Goal: Task Accomplishment & Management: Manage account settings

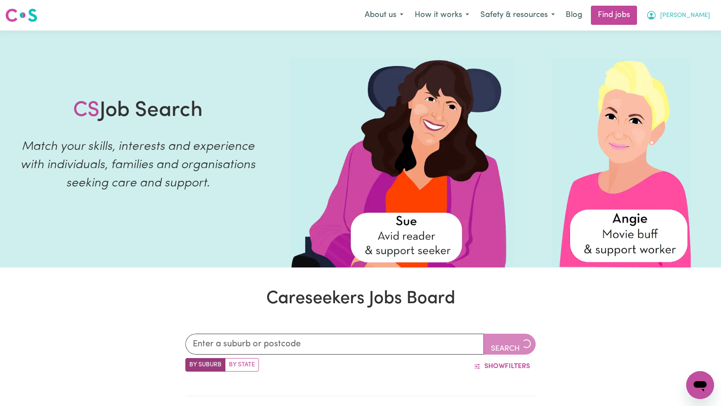
click at [702, 18] on span "[PERSON_NAME]" at bounding box center [685, 16] width 50 height 10
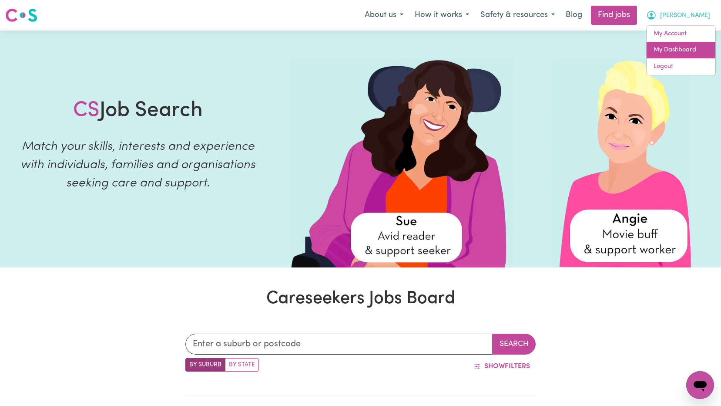
click at [674, 44] on link "My Dashboard" at bounding box center [681, 50] width 69 height 17
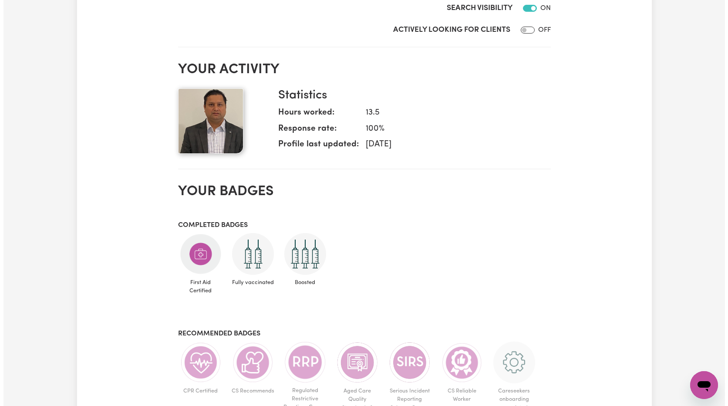
scroll to position [44, 0]
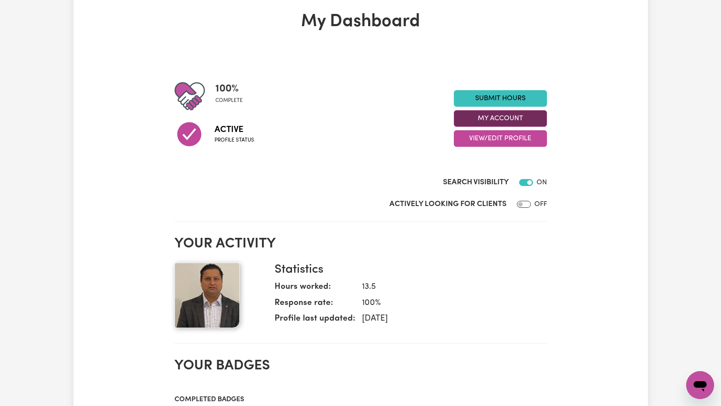
click at [512, 121] on button "My Account" at bounding box center [500, 118] width 93 height 17
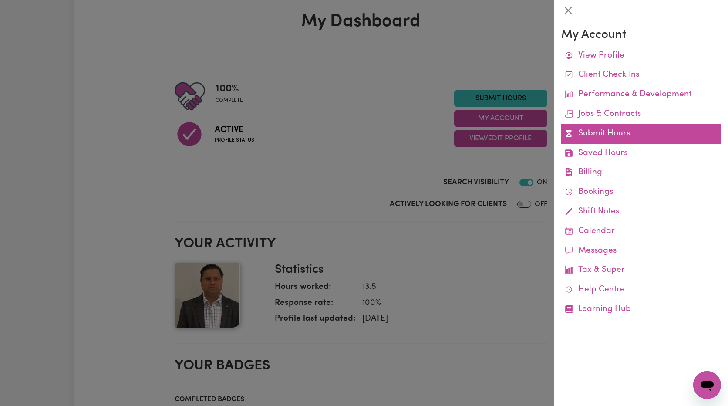
click at [614, 136] on link "Submit Hours" at bounding box center [641, 134] width 160 height 20
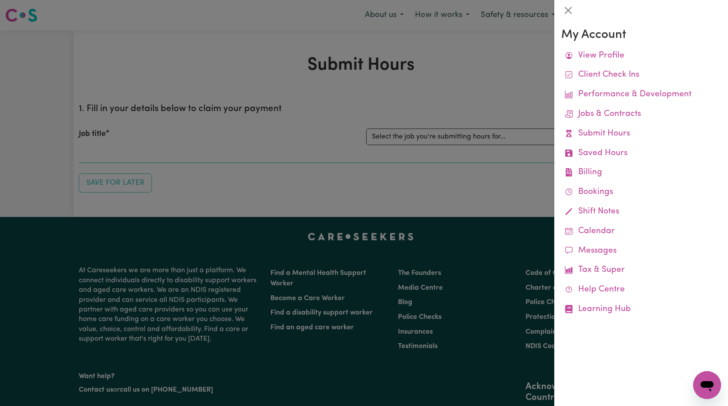
click at [500, 193] on div at bounding box center [364, 203] width 728 height 406
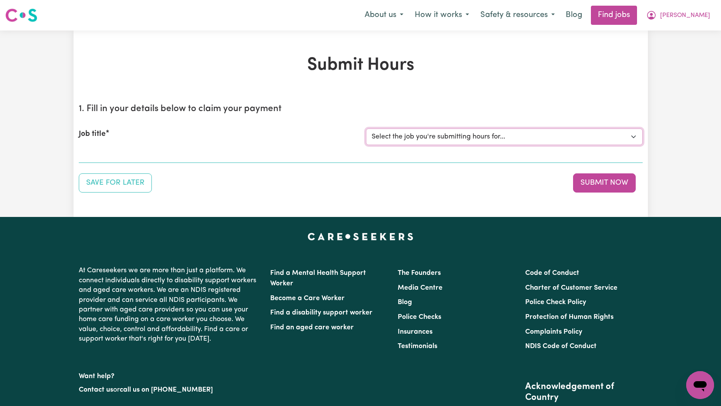
drag, startPoint x: 543, startPoint y: 136, endPoint x: 540, endPoint y: 140, distance: 4.9
click at [543, 136] on select "Select the job you're submitting hours for... [[PERSON_NAME]] Support Worker Ne…" at bounding box center [504, 136] width 277 height 17
select select "15033"
click at [366, 128] on select "Select the job you're submitting hours for... [[PERSON_NAME]] Support Worker Ne…" at bounding box center [504, 136] width 277 height 17
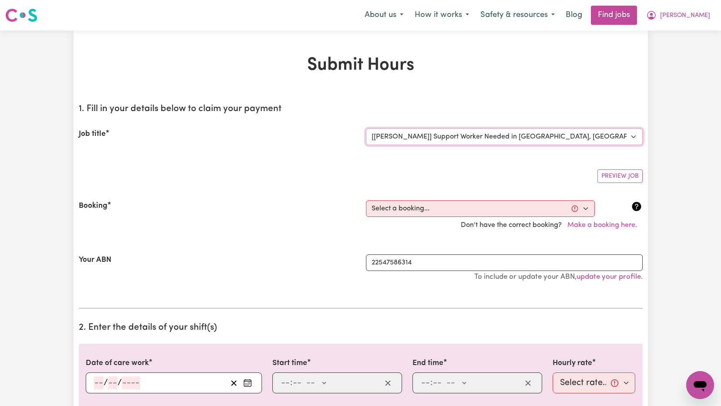
scroll to position [174, 0]
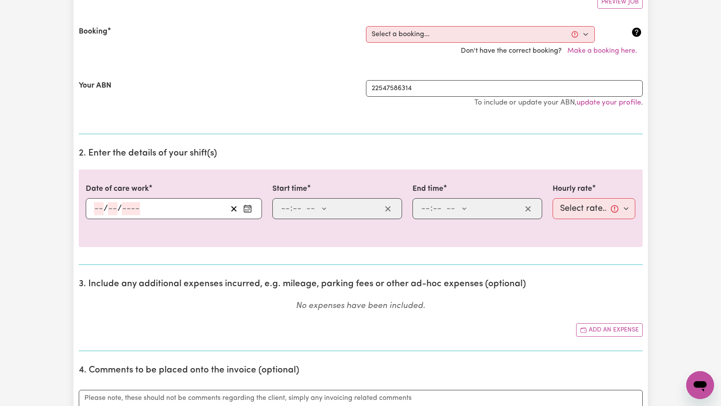
click at [525, 47] on span "Don't have the correct booking? Make a booking here." at bounding box center [552, 50] width 182 height 7
click at [523, 39] on select "Select a booking... [DATE] 10:00am to 12:00pm (RECURRING) [DATE] 10:00am to 12:…" at bounding box center [480, 34] width 229 height 17
select select "363400"
click at [366, 26] on select "Select a booking... [DATE] 10:00am to 12:00pm (RECURRING) [DATE] 10:00am to 12:…" at bounding box center [480, 34] width 229 height 17
type input "[DATE]"
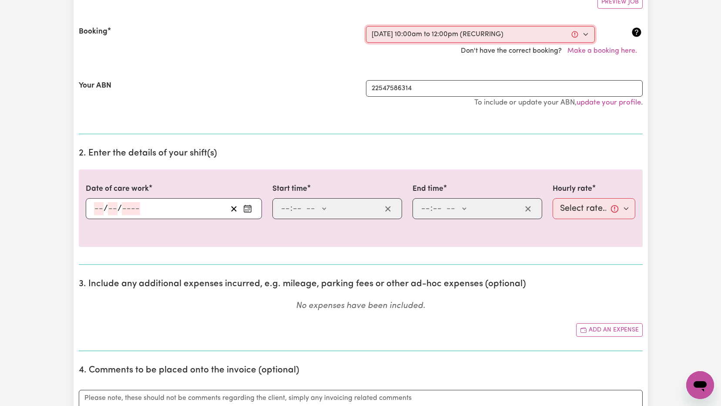
type input "17"
type input "9"
type input "2025"
type input "10:00"
type input "10"
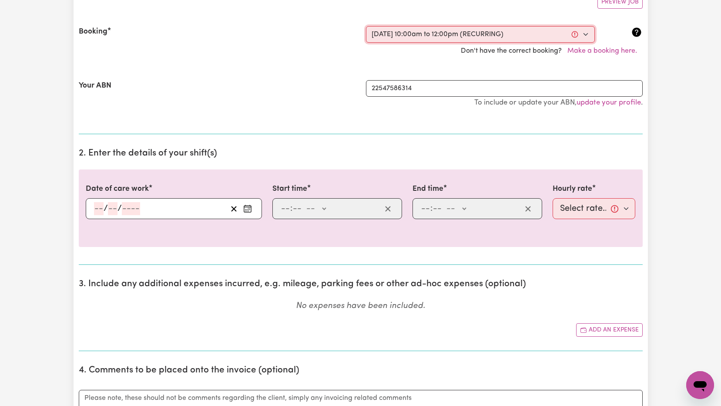
type input "0"
select select "am"
type input "12:00"
type input "12"
type input "0"
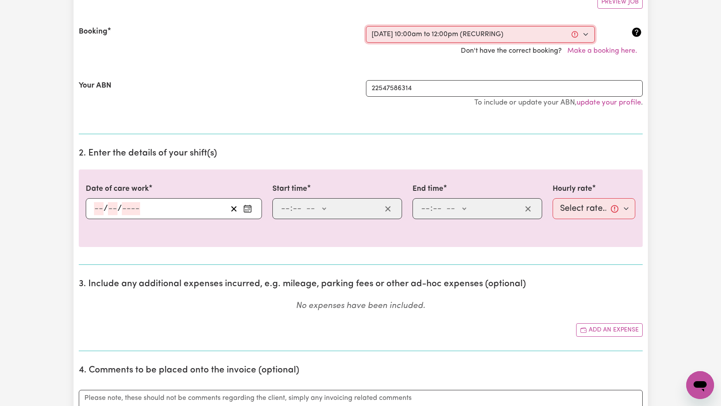
select select "pm"
select select "60-Weekday"
click at [487, 77] on div "Your ABN 22547586314 To include or update your ABN, update your profile ." at bounding box center [361, 98] width 564 height 57
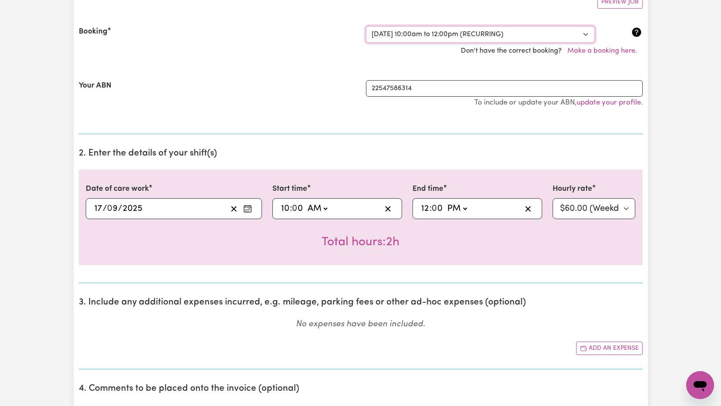
click at [557, 34] on select "Select a booking... [DATE] 10:00am to 12:00pm (RECURRING) [DATE] 10:00am to 12:…" at bounding box center [480, 34] width 229 height 17
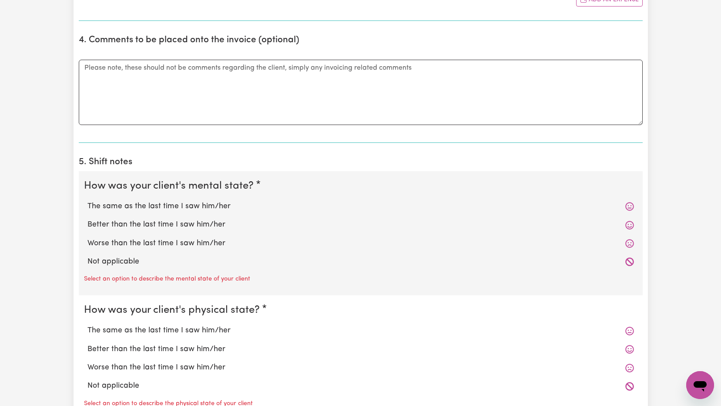
scroll to position [348, 0]
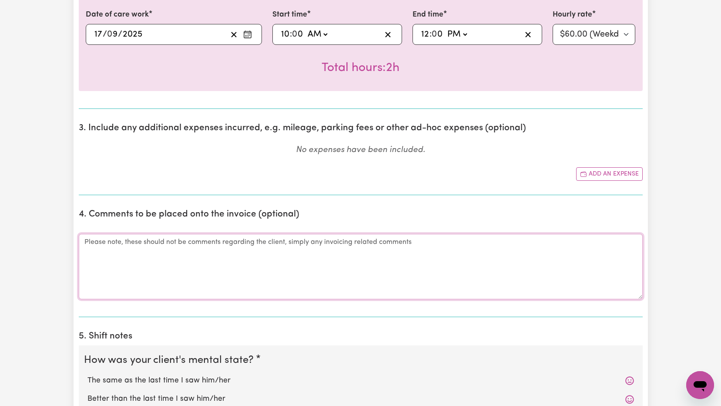
click at [494, 242] on textarea "Comments" at bounding box center [361, 266] width 564 height 65
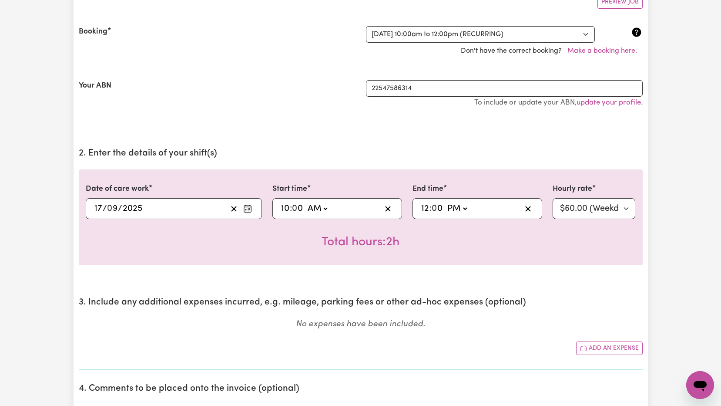
scroll to position [0, 0]
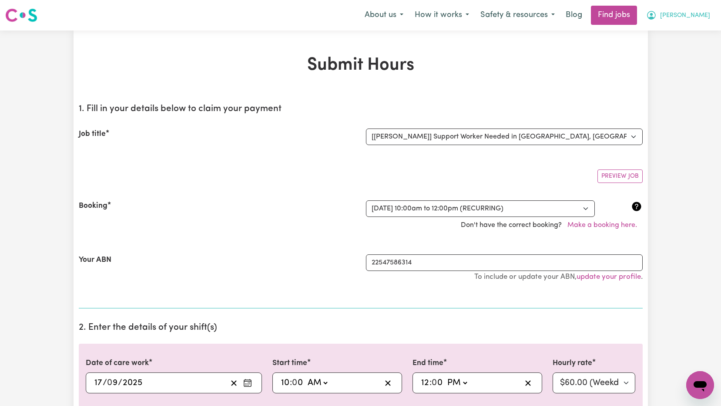
click at [698, 16] on span "[PERSON_NAME]" at bounding box center [685, 16] width 50 height 10
click at [682, 53] on link "My Dashboard" at bounding box center [681, 50] width 69 height 17
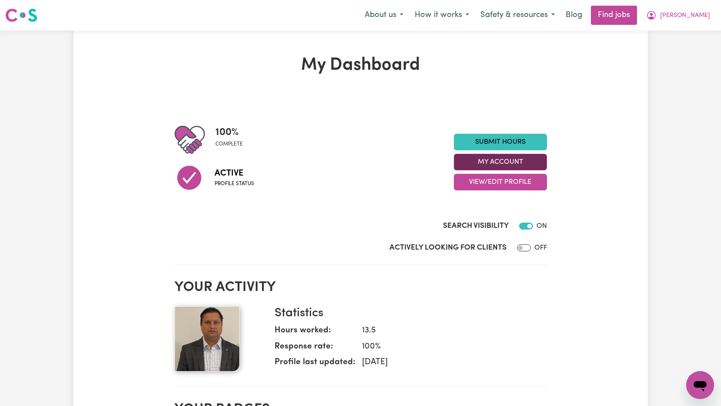
click at [524, 159] on button "My Account" at bounding box center [500, 162] width 93 height 17
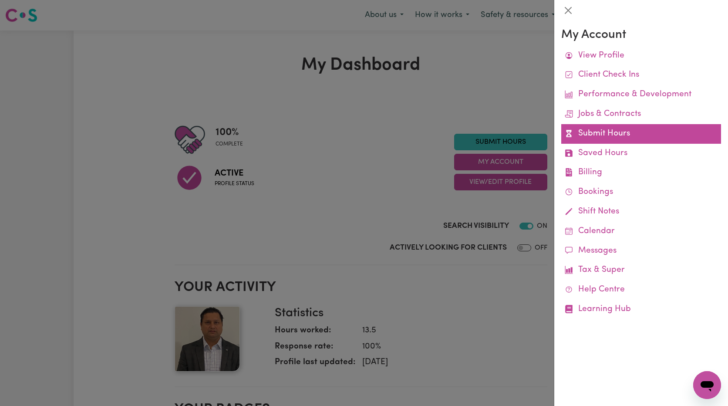
click at [611, 134] on link "Submit Hours" at bounding box center [641, 134] width 160 height 20
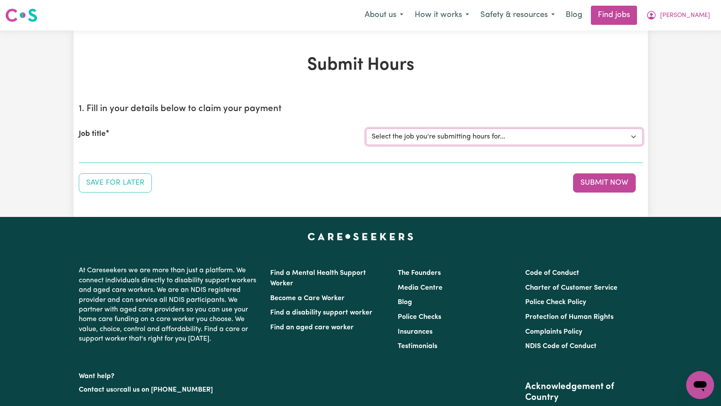
click at [559, 140] on select "Select the job you're submitting hours for... [[PERSON_NAME]] Support Worker Ne…" at bounding box center [504, 136] width 277 height 17
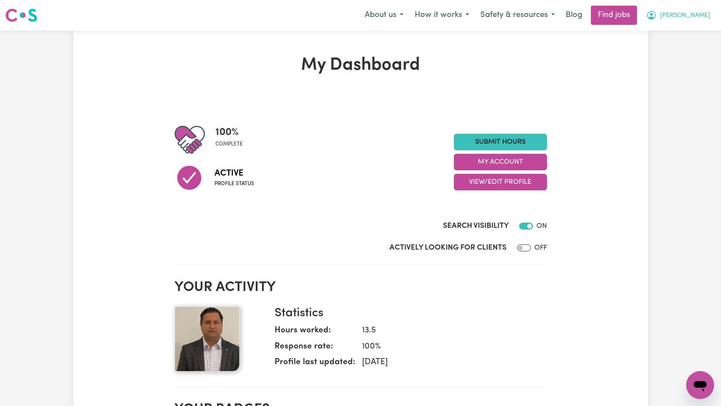
click at [657, 17] on icon "My Account" at bounding box center [651, 15] width 10 height 10
click at [683, 50] on link "My Dashboard" at bounding box center [681, 50] width 69 height 17
click at [676, 45] on link "My Dashboard" at bounding box center [681, 50] width 69 height 17
click at [674, 33] on link "My Account" at bounding box center [681, 34] width 69 height 17
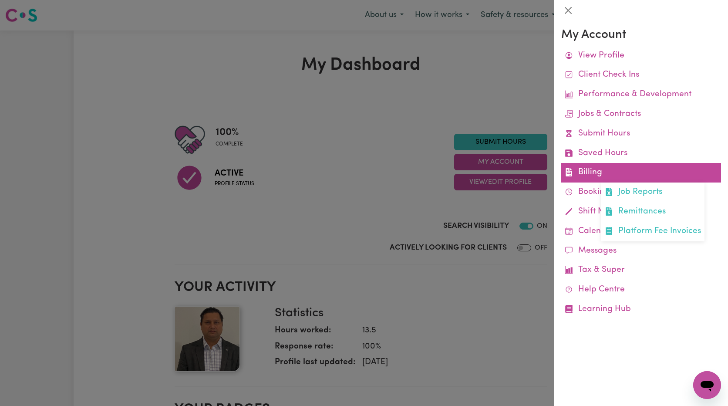
click at [613, 165] on link "Billing Job Reports Remittances Platform Fee Invoices" at bounding box center [641, 173] width 160 height 20
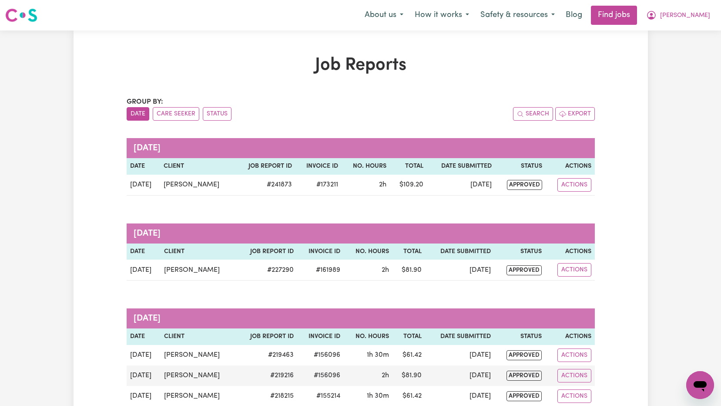
scroll to position [44, 0]
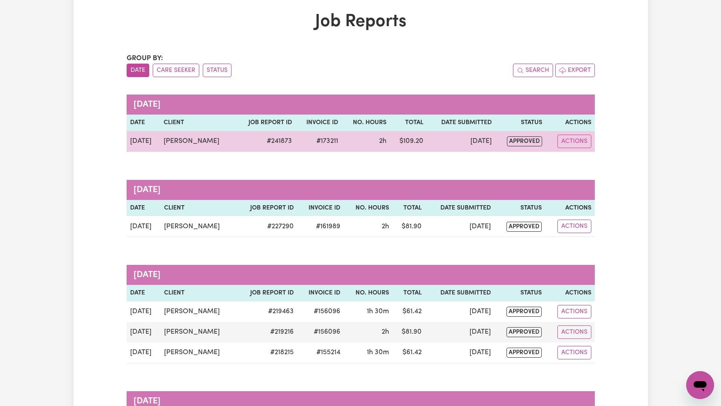
click at [270, 140] on td "# 241873" at bounding box center [265, 141] width 60 height 21
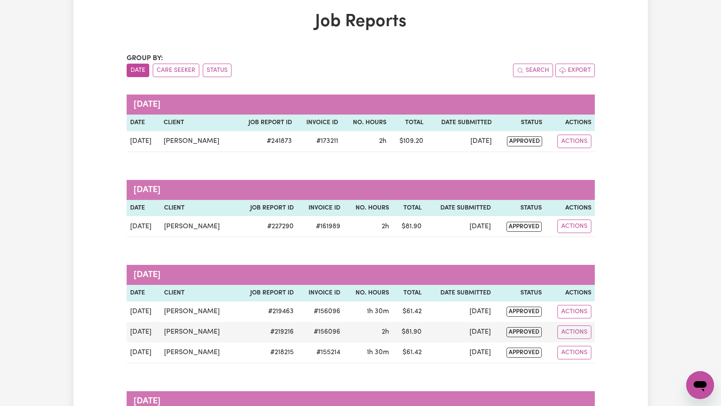
scroll to position [218, 0]
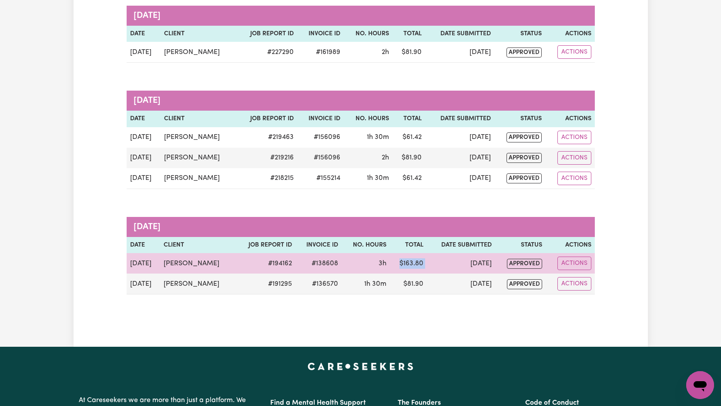
drag, startPoint x: 395, startPoint y: 262, endPoint x: 423, endPoint y: 262, distance: 28.3
click at [423, 262] on tr "[DATE] [PERSON_NAME] # 194162 #138608 3h $ 163.80 [DATE] approved Actions" at bounding box center [361, 263] width 468 height 20
click at [427, 262] on td "[DATE]" at bounding box center [461, 263] width 69 height 20
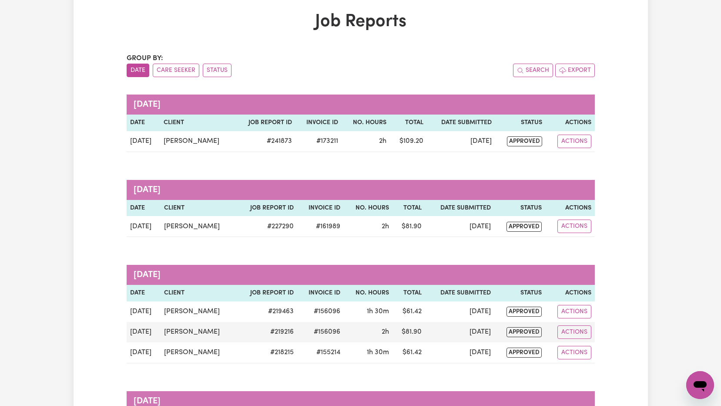
scroll to position [0, 0]
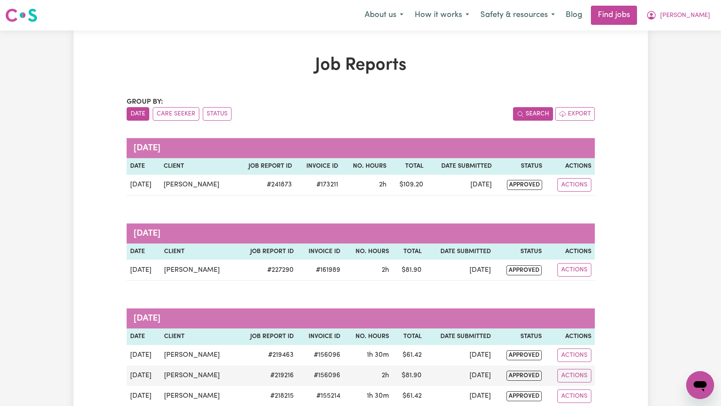
click at [538, 118] on button "Search" at bounding box center [533, 113] width 40 height 13
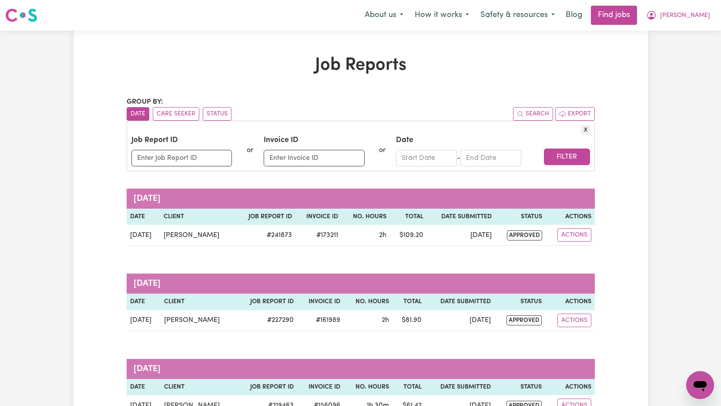
scroll to position [131, 0]
